Goal: Task Accomplishment & Management: Complete application form

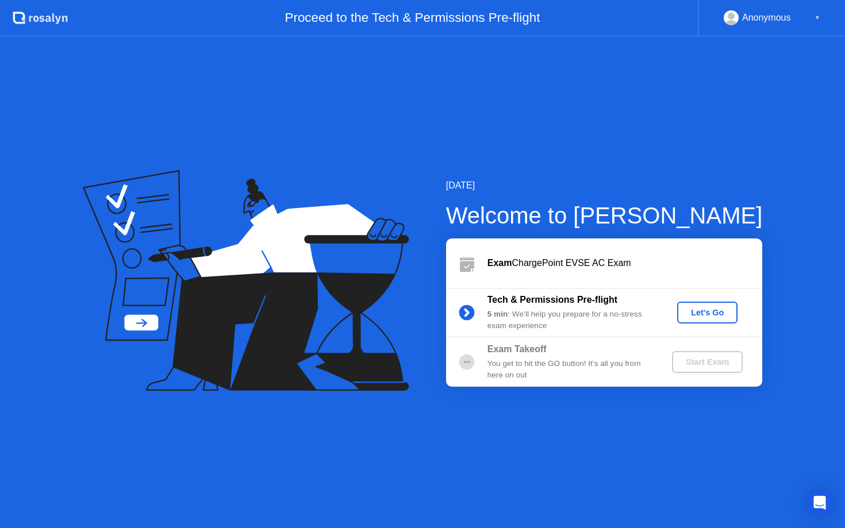
click at [703, 317] on div "Let's Go" at bounding box center [707, 312] width 51 height 9
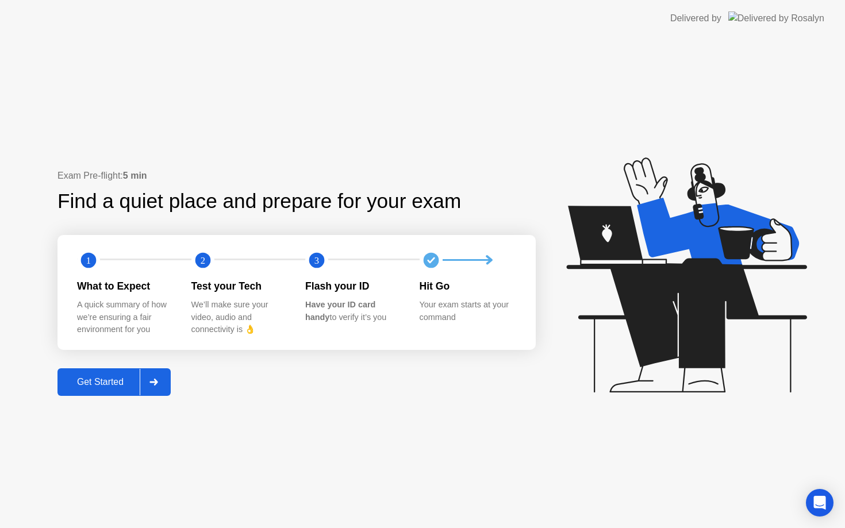
click at [145, 391] on div at bounding box center [154, 382] width 28 height 26
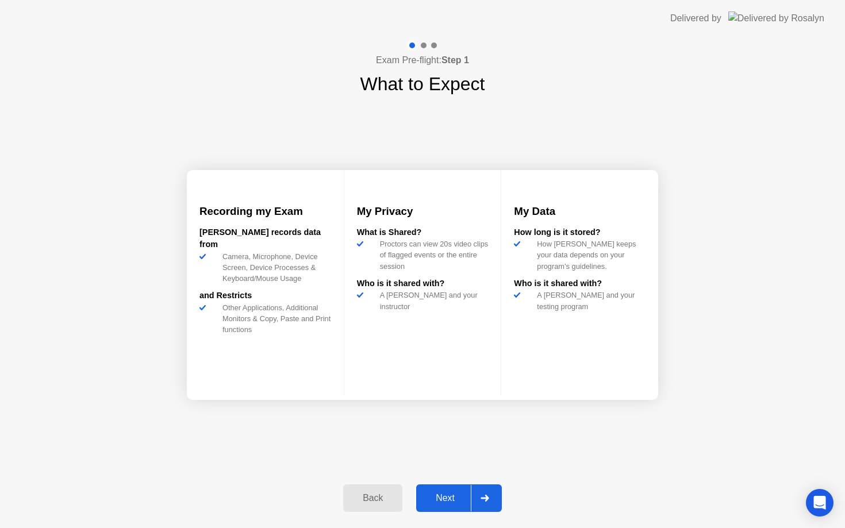
click at [435, 500] on div "Next" at bounding box center [445, 498] width 51 height 10
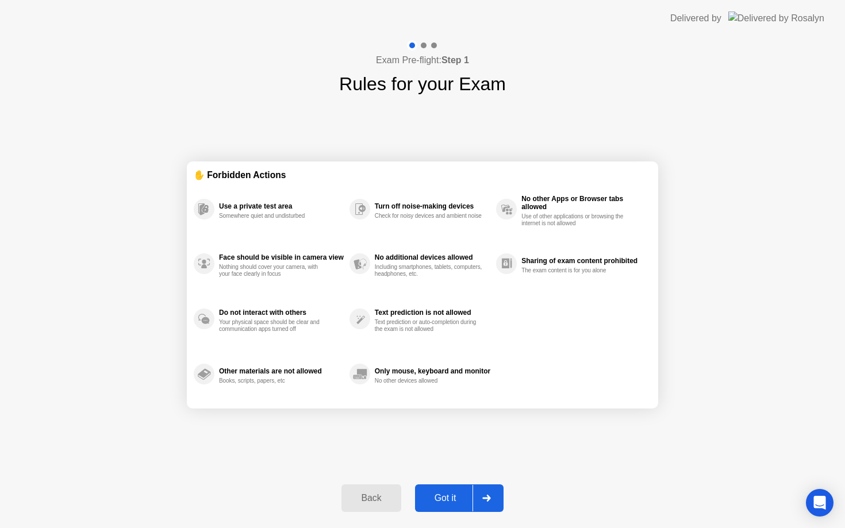
click at [454, 500] on div "Got it" at bounding box center [446, 498] width 54 height 10
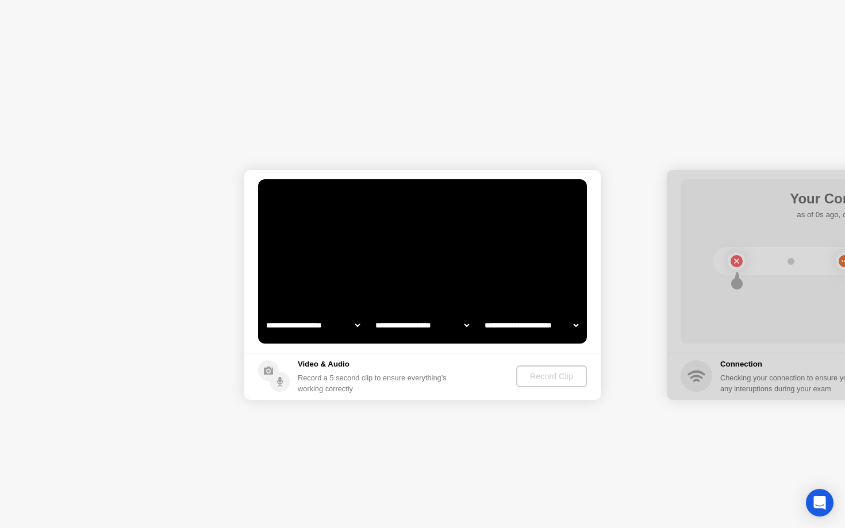
select select "**********"
select select "*******"
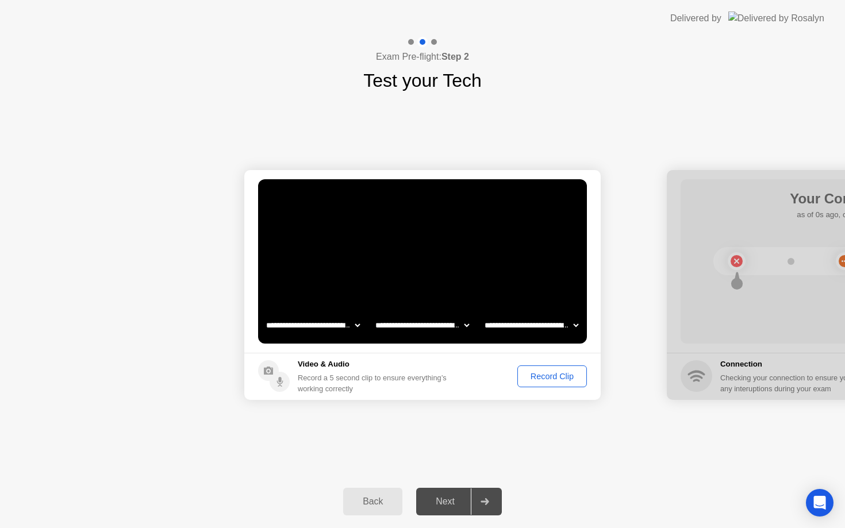
click at [567, 378] on div "Record Clip" at bounding box center [552, 376] width 62 height 9
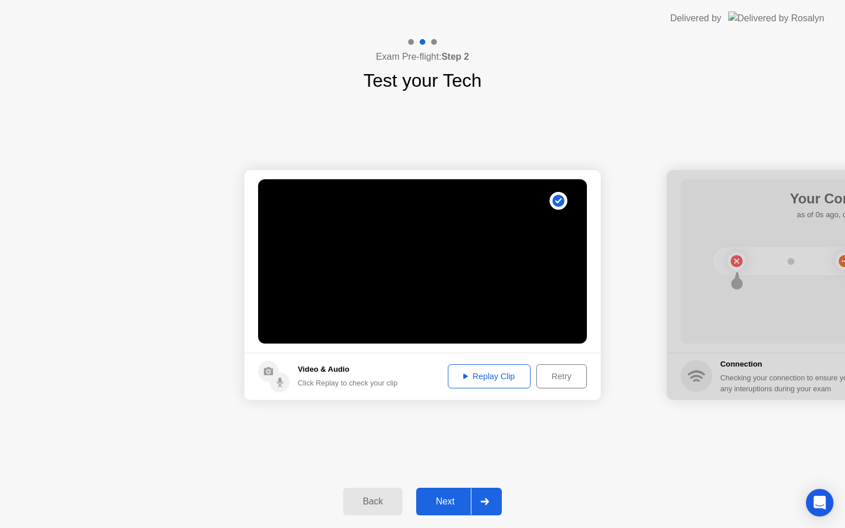
click at [504, 373] on div "Replay Clip" at bounding box center [489, 376] width 75 height 9
click at [479, 500] on div at bounding box center [485, 502] width 28 height 26
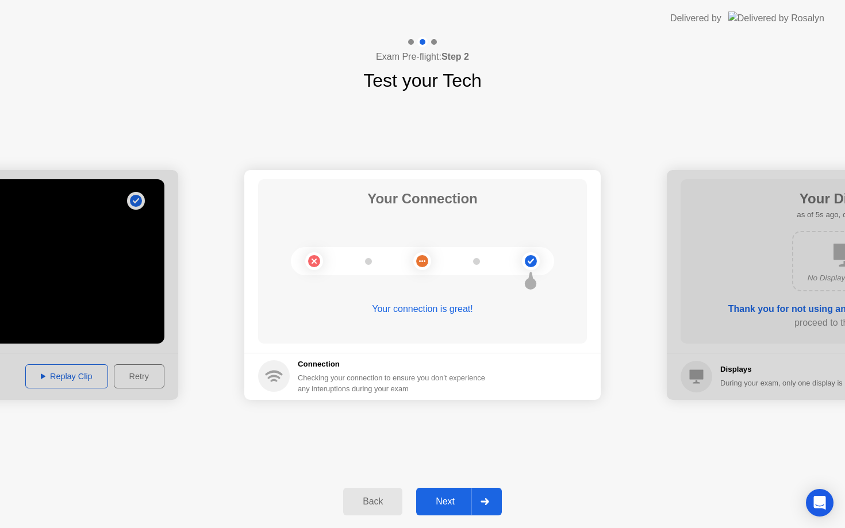
click at [481, 489] on div at bounding box center [485, 502] width 28 height 26
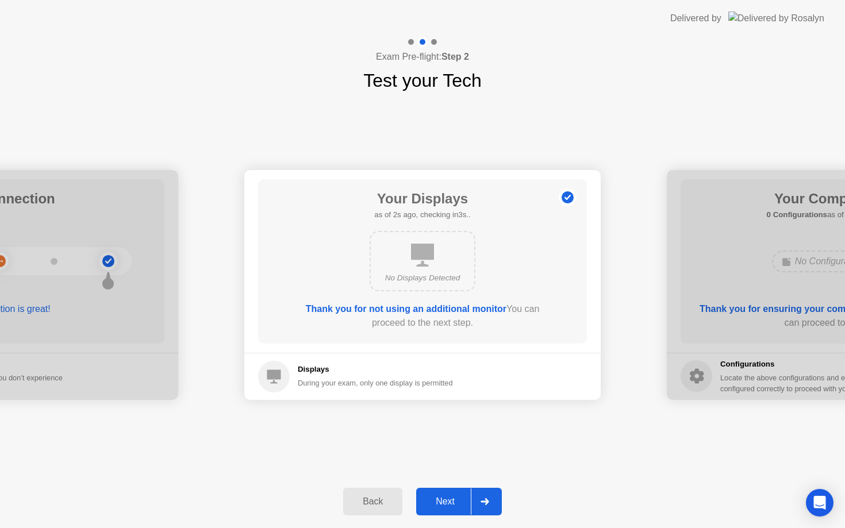
click at [481, 489] on div at bounding box center [485, 502] width 28 height 26
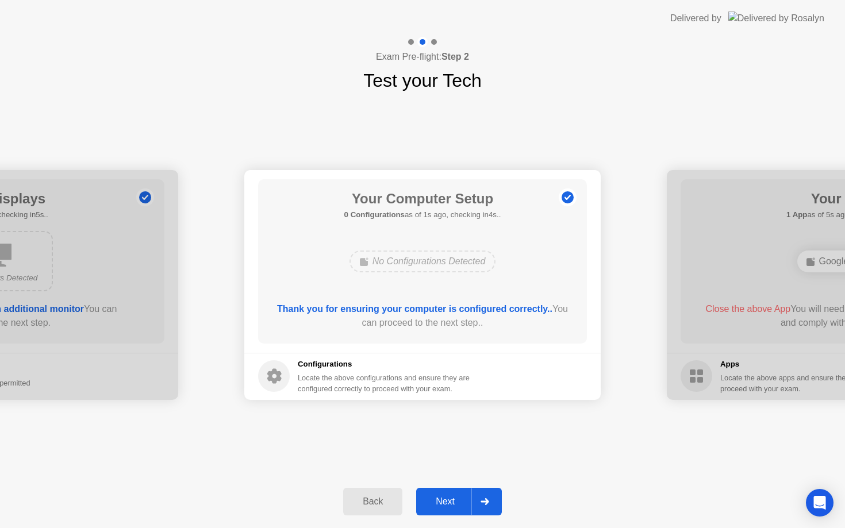
click at [481, 489] on div at bounding box center [485, 502] width 28 height 26
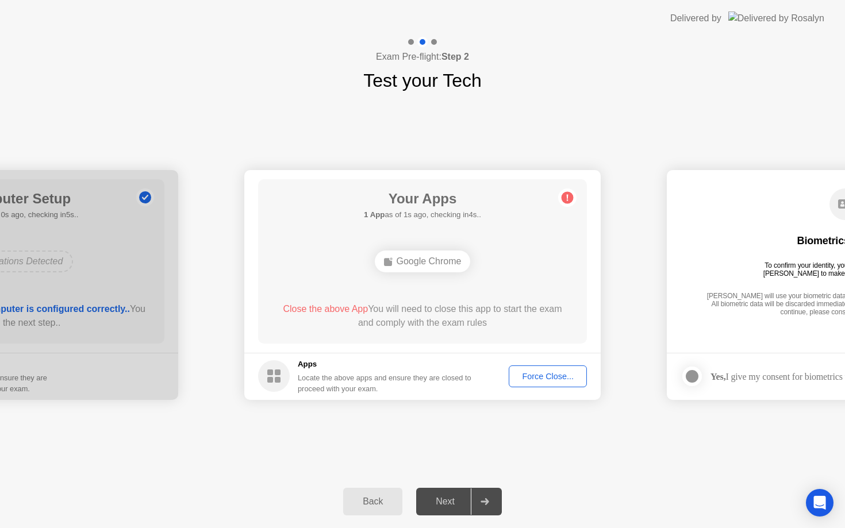
click at [513, 372] on div "Force Close..." at bounding box center [548, 376] width 70 height 9
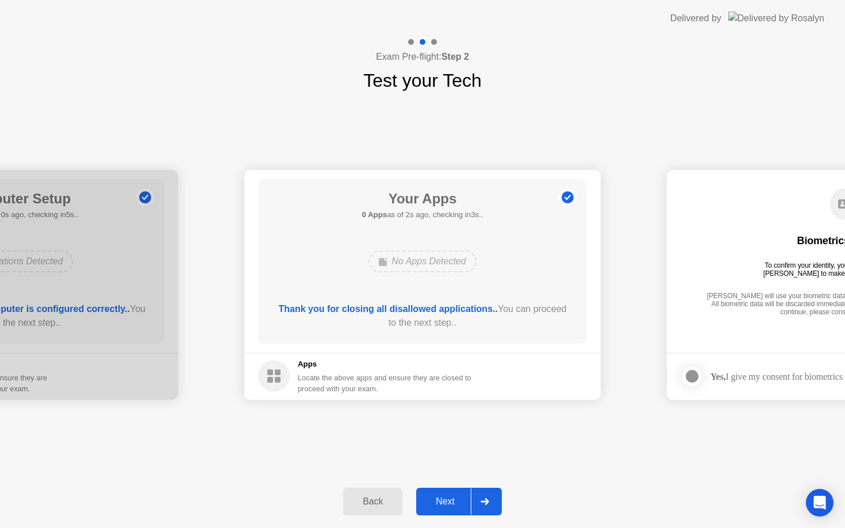
click at [486, 498] on icon at bounding box center [485, 501] width 9 height 7
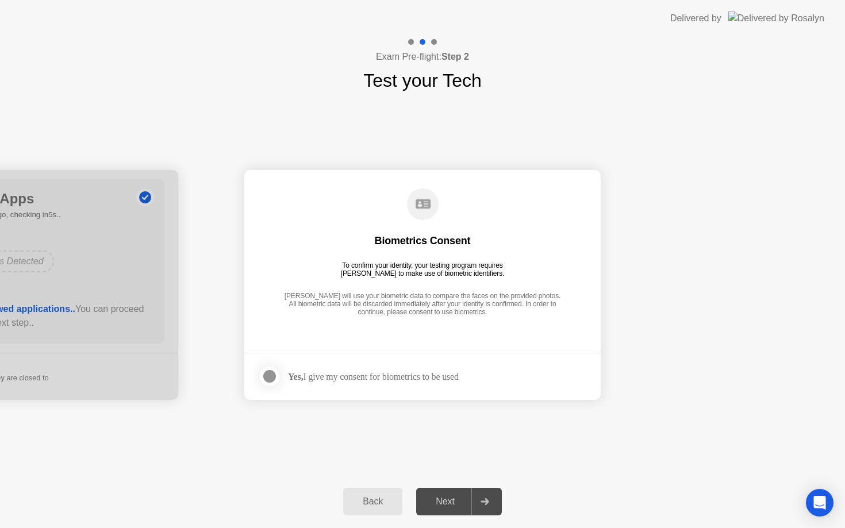
click at [387, 376] on div "Yes, I give my consent for biometrics to be used" at bounding box center [373, 376] width 171 height 11
click at [268, 378] on div at bounding box center [270, 377] width 14 height 14
click at [483, 500] on icon at bounding box center [485, 501] width 9 height 7
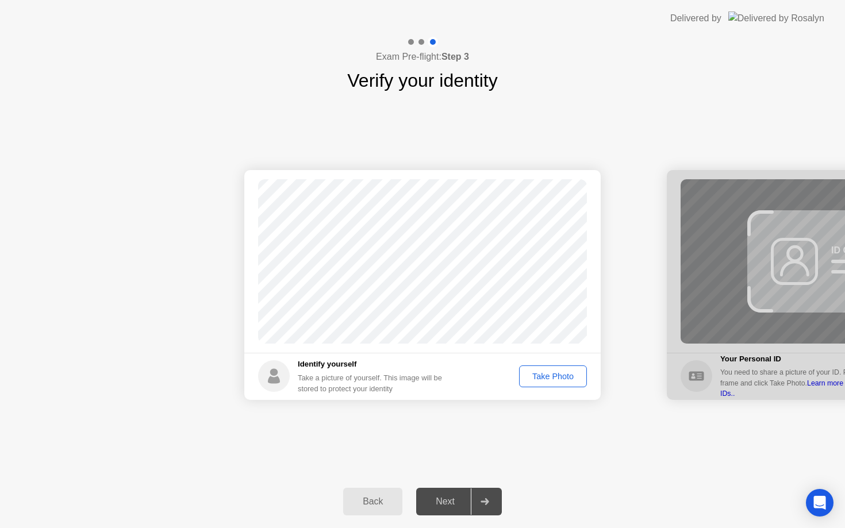
click at [552, 368] on button "Take Photo" at bounding box center [553, 377] width 68 height 22
click at [485, 494] on div at bounding box center [485, 502] width 28 height 26
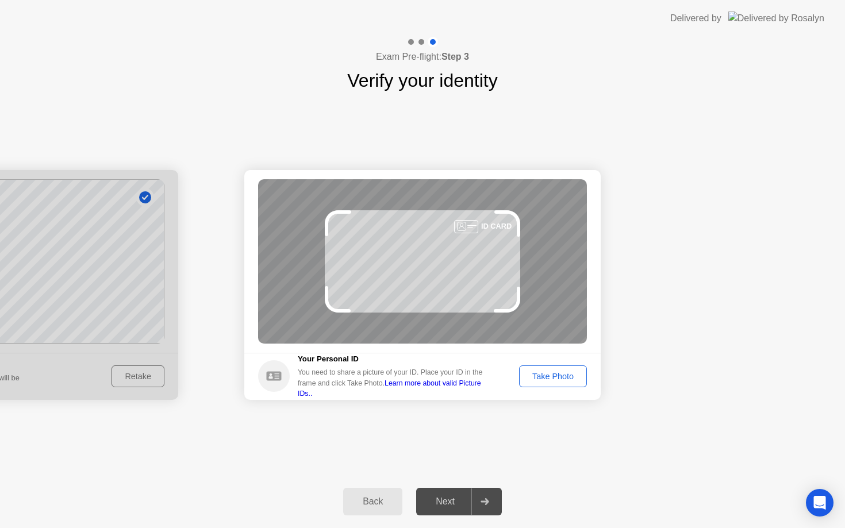
click at [572, 372] on div "Take Photo" at bounding box center [553, 376] width 60 height 9
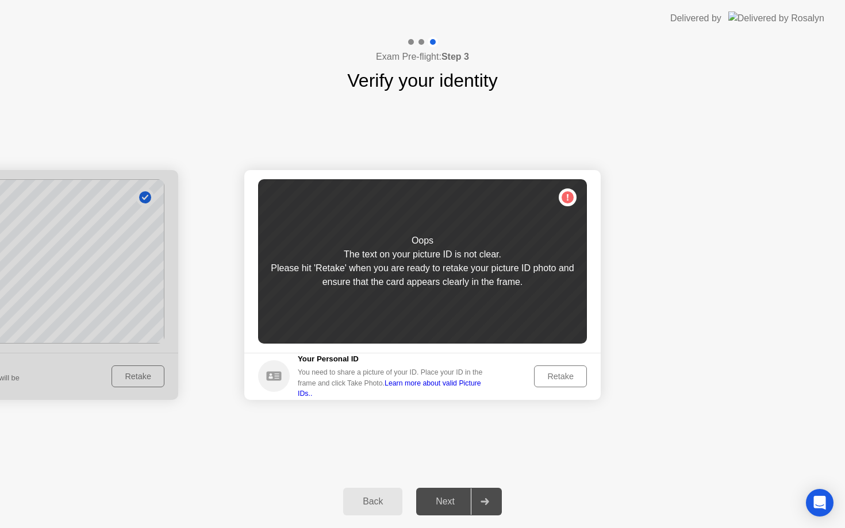
click at [572, 372] on div "Retake" at bounding box center [560, 376] width 45 height 9
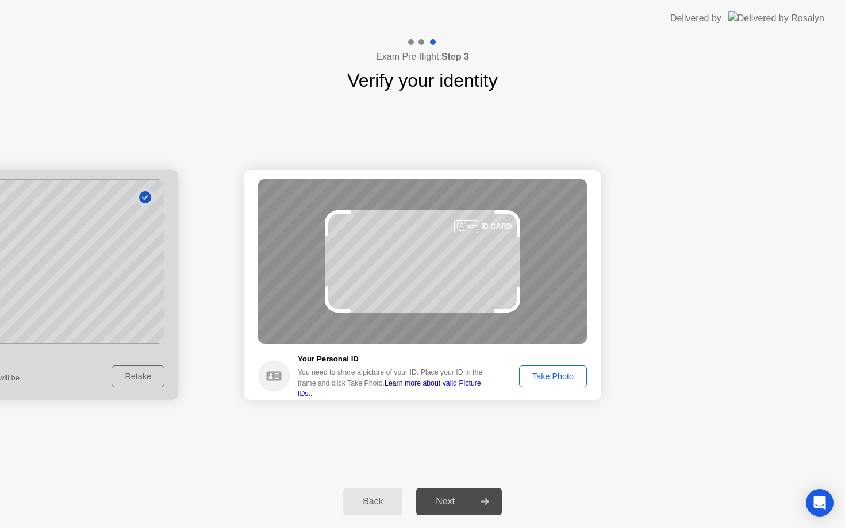
click at [572, 372] on div "Take Photo" at bounding box center [553, 376] width 60 height 9
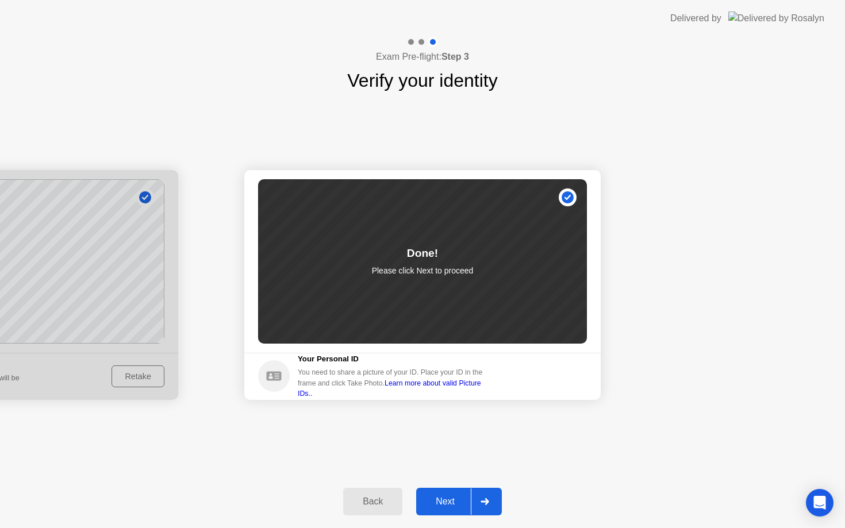
click at [474, 498] on div at bounding box center [485, 502] width 28 height 26
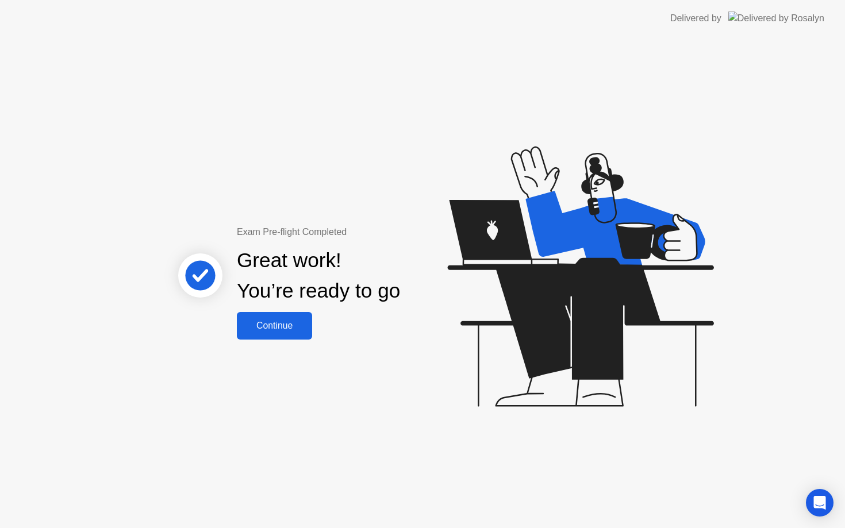
click at [296, 336] on button "Continue" at bounding box center [274, 326] width 75 height 28
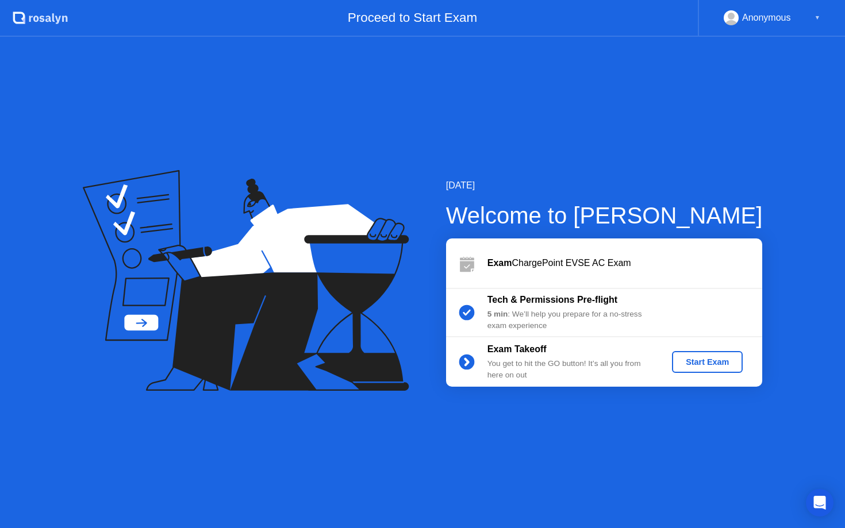
click at [711, 362] on div "Start Exam" at bounding box center [708, 362] width 62 height 9
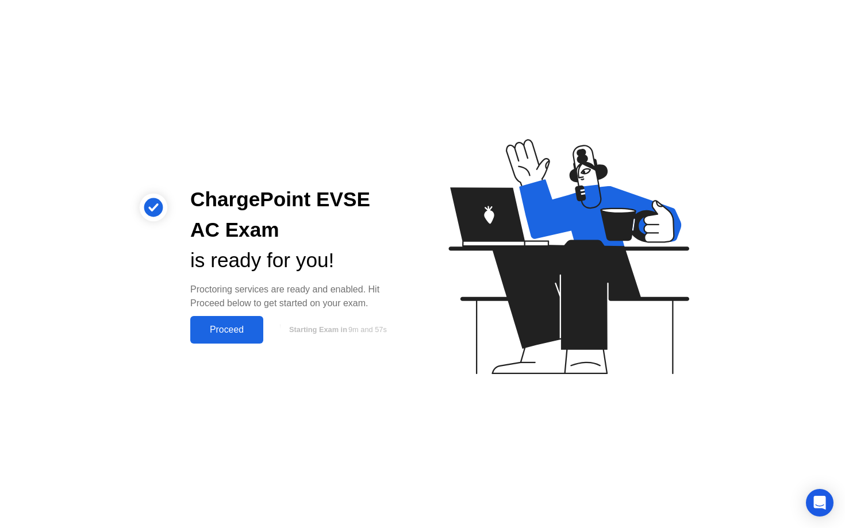
click at [256, 332] on div "Proceed" at bounding box center [227, 330] width 66 height 10
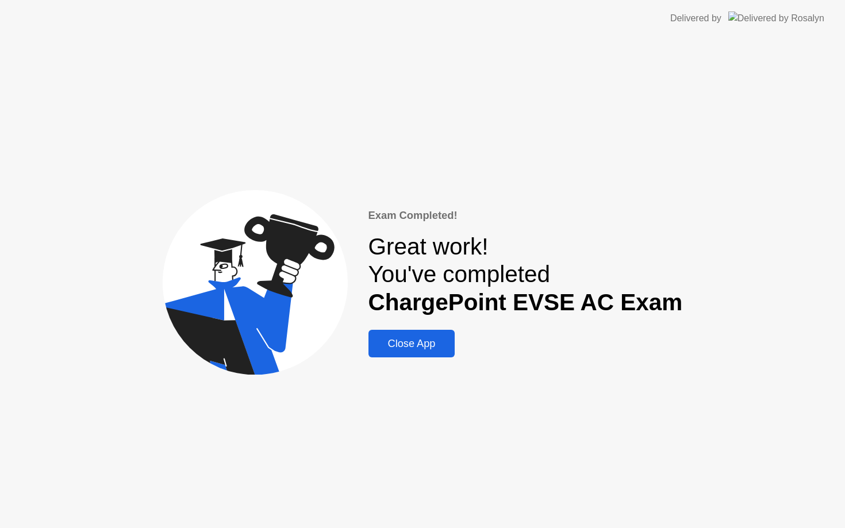
click at [432, 346] on div "Close App" at bounding box center [412, 344] width 80 height 12
